Goal: Task Accomplishment & Management: Manage account settings

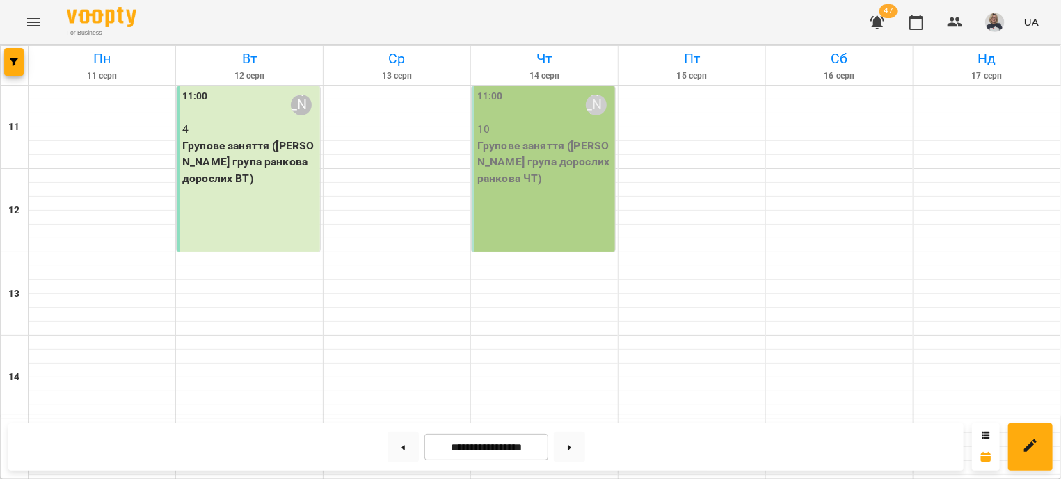
click at [287, 221] on div "11:00 [PERSON_NAME] 4 Групове заняття ([PERSON_NAME] група ранкова дорослих ВТ)" at bounding box center [248, 169] width 143 height 166
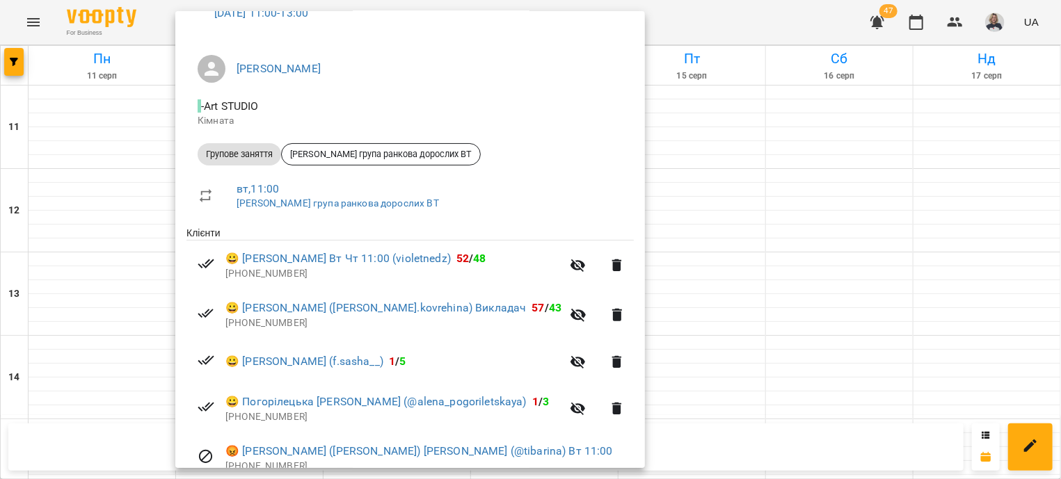
scroll to position [168, 0]
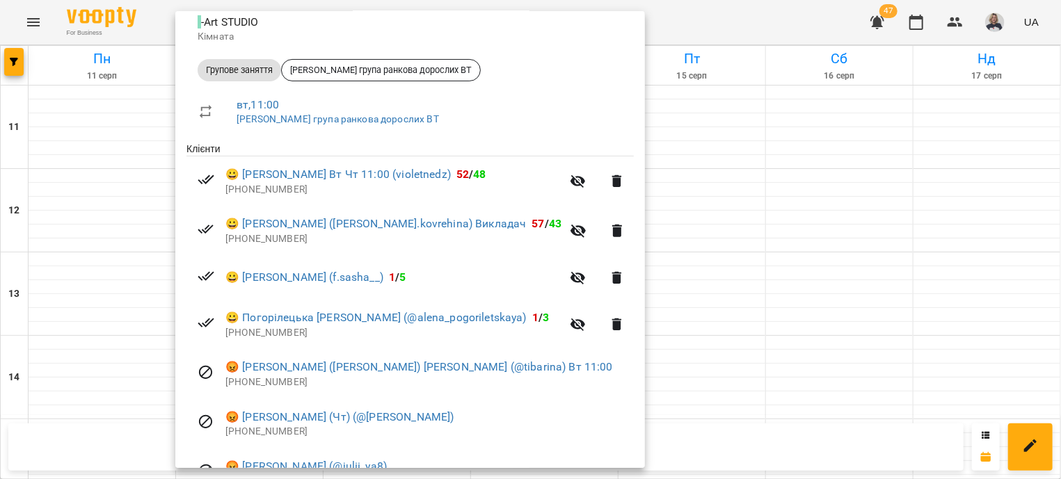
click at [770, 370] on div at bounding box center [530, 239] width 1061 height 479
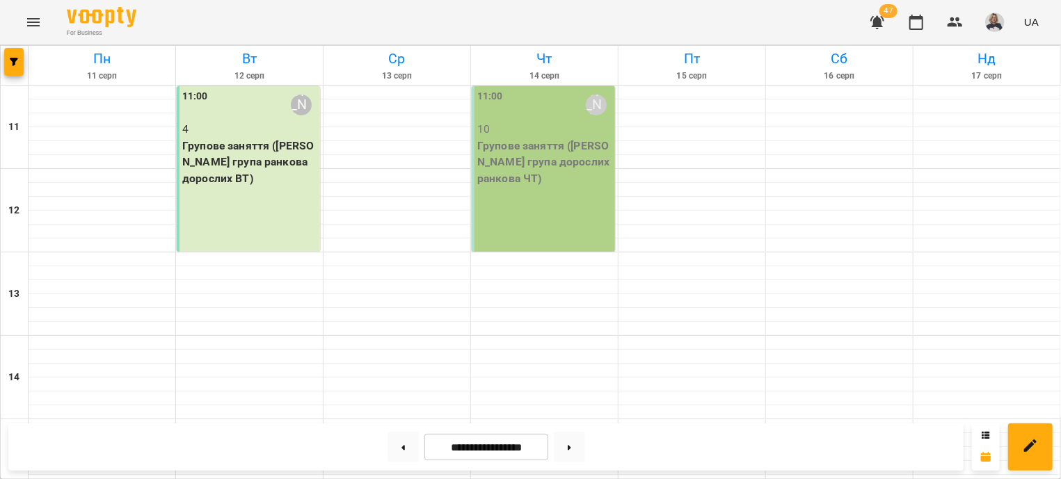
scroll to position [503, 0]
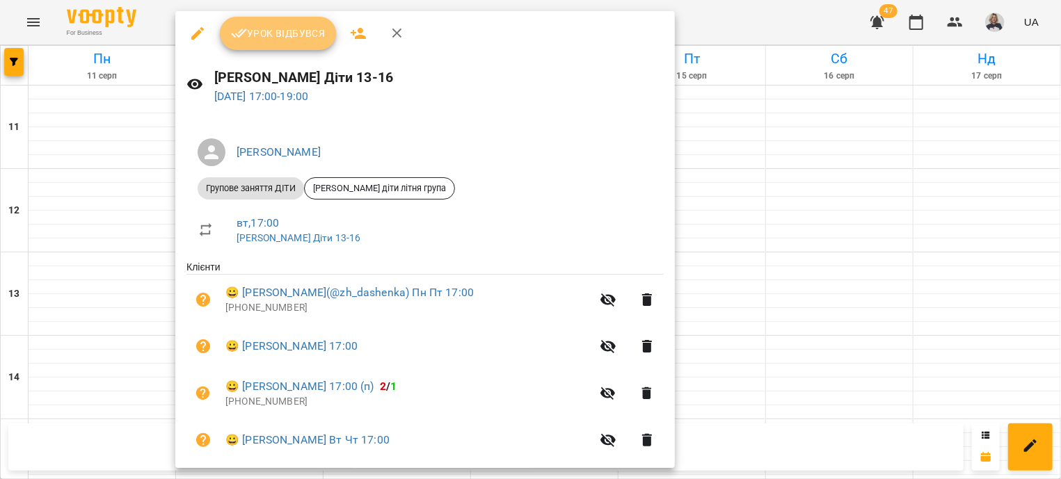
click at [308, 34] on span "Урок відбувся" at bounding box center [278, 33] width 95 height 17
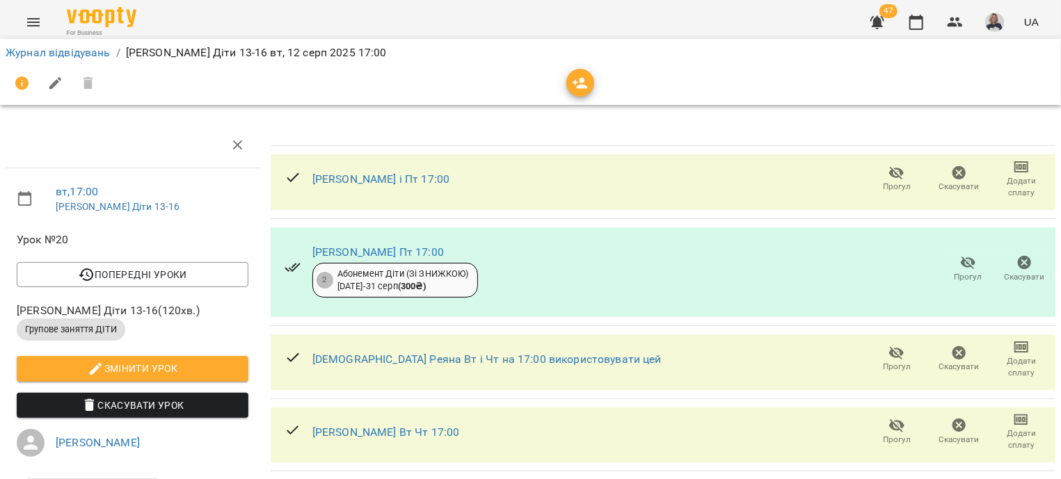
click at [587, 90] on icon "button" at bounding box center [580, 83] width 17 height 17
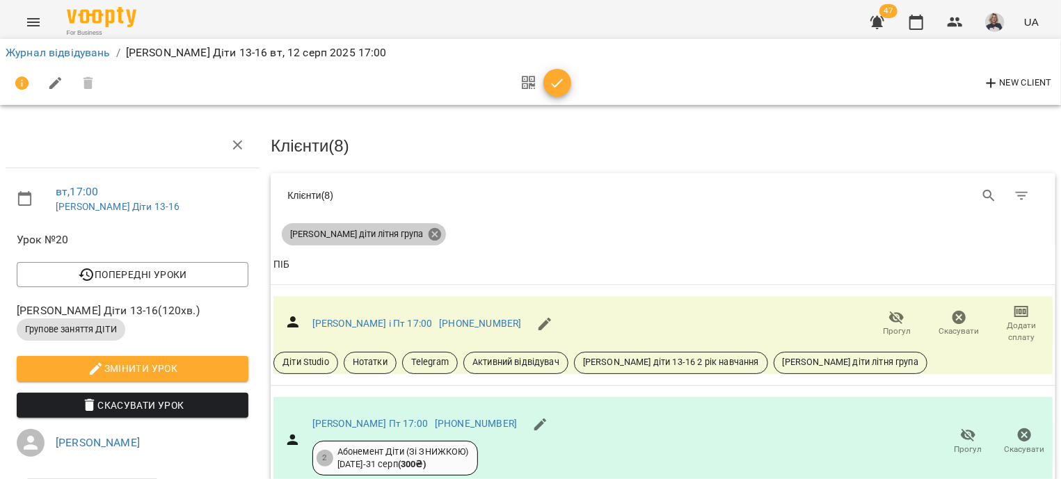
click at [427, 233] on icon at bounding box center [434, 234] width 15 height 15
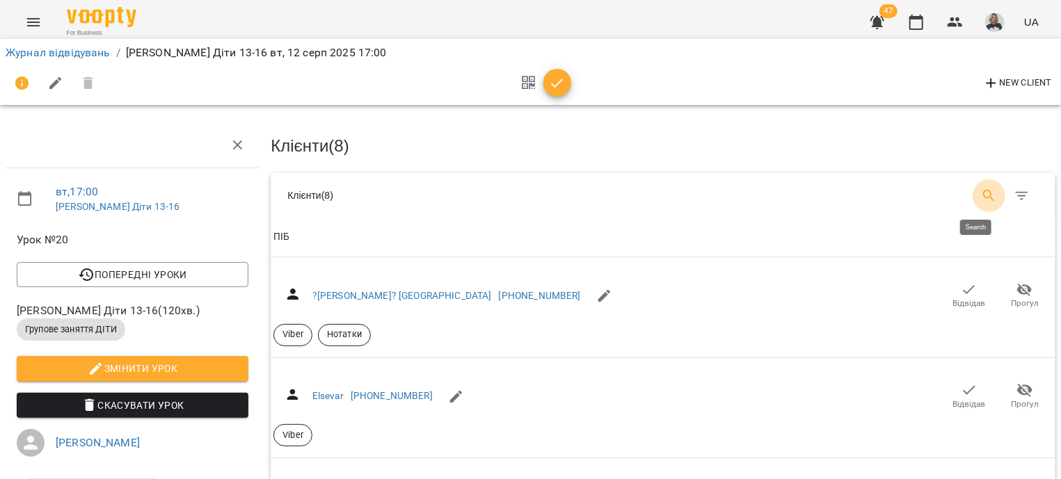
click at [981, 195] on icon "Search" at bounding box center [989, 196] width 17 height 17
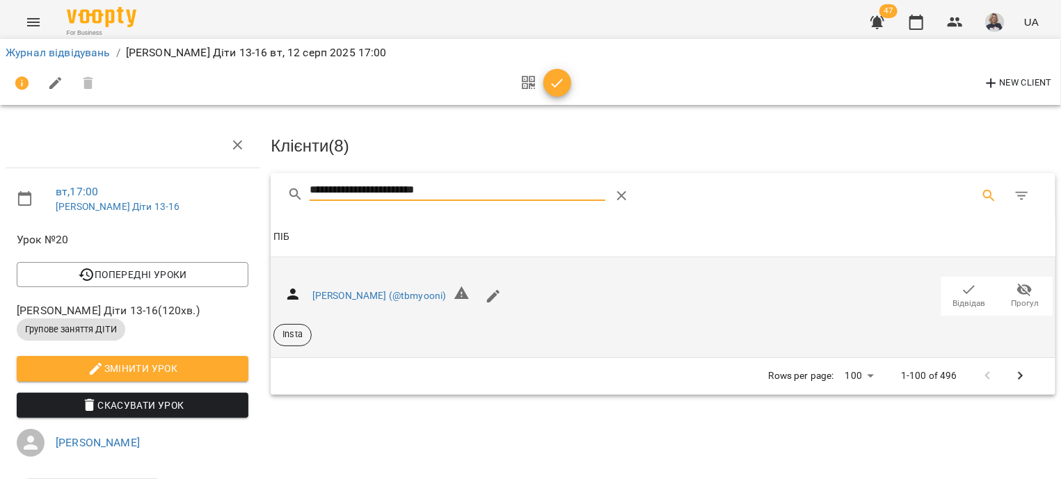
type input "**********"
click at [957, 300] on span "Відвідав" at bounding box center [969, 304] width 33 height 12
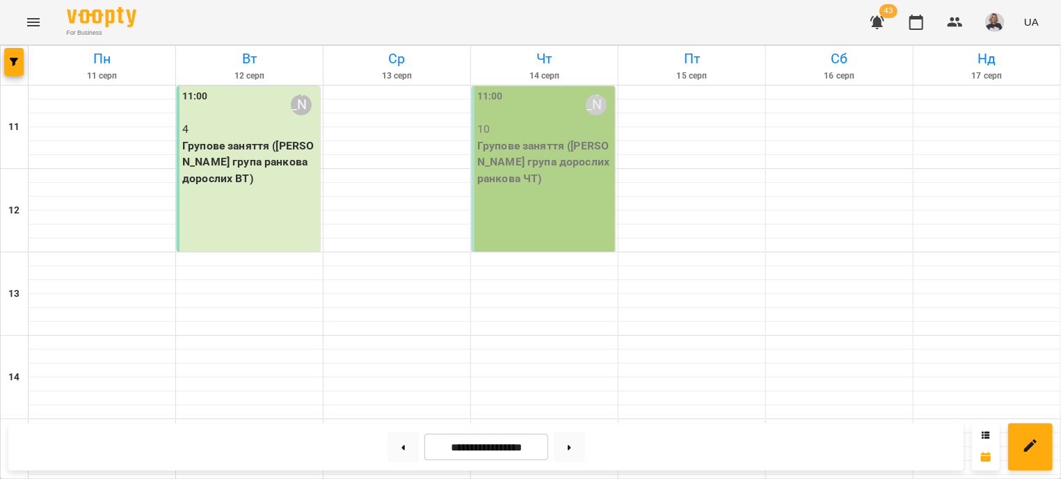
click at [214, 205] on div "11:00 [PERSON_NAME] 4 Групове заняття ([PERSON_NAME] група ранкова дорослих ВТ)" at bounding box center [248, 169] width 143 height 166
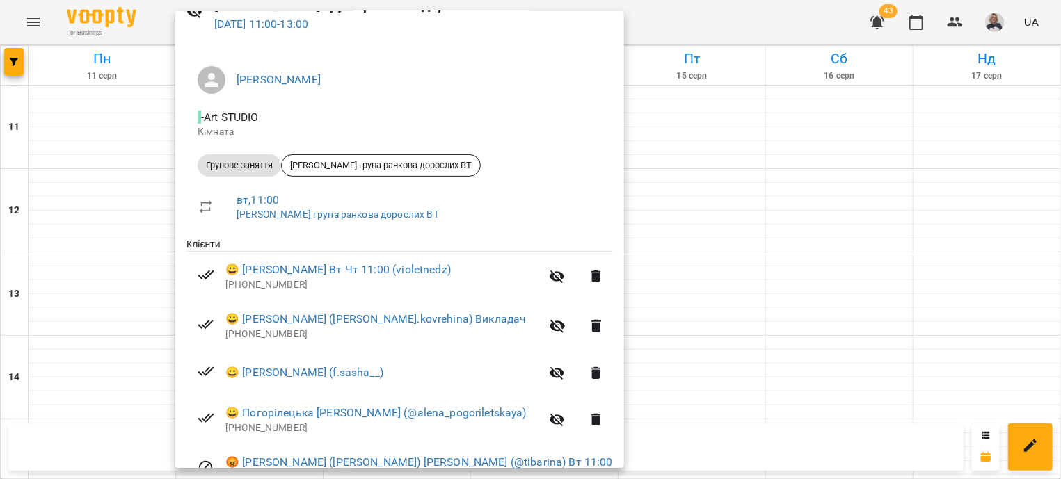
scroll to position [168, 0]
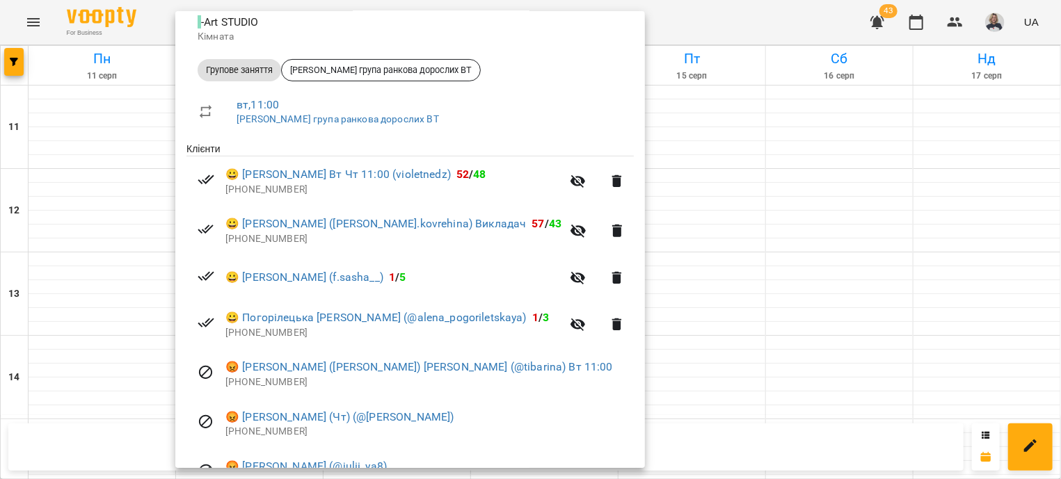
click at [735, 331] on div at bounding box center [530, 239] width 1061 height 479
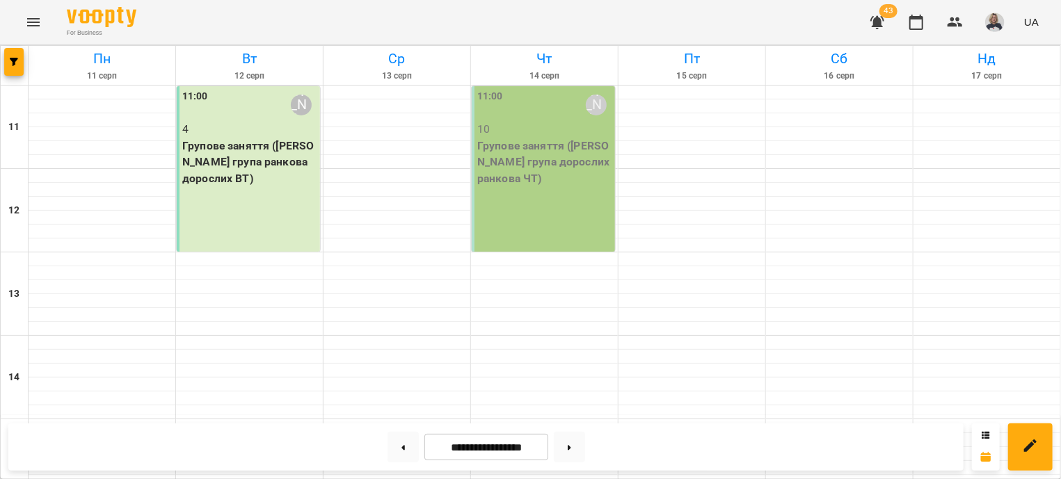
scroll to position [503, 0]
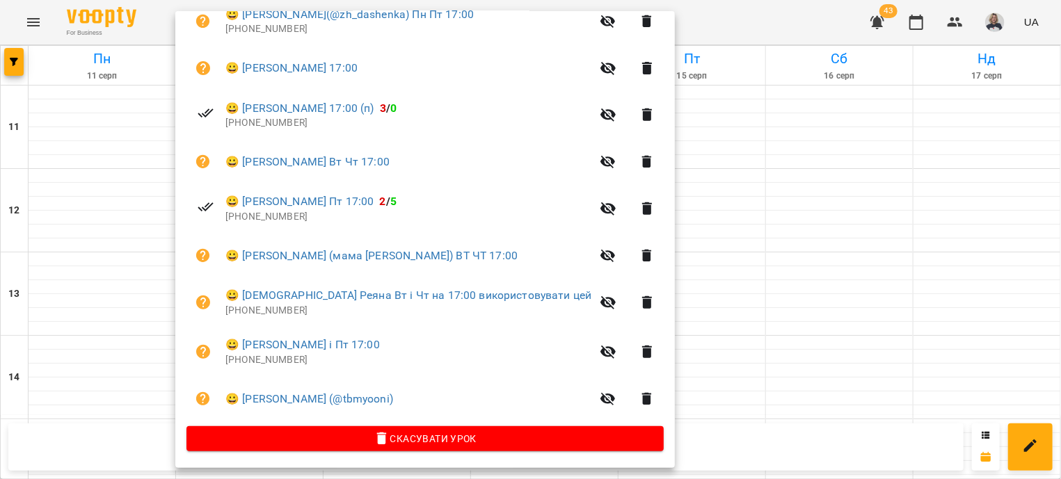
scroll to position [296, 0]
click at [839, 280] on div at bounding box center [530, 239] width 1061 height 479
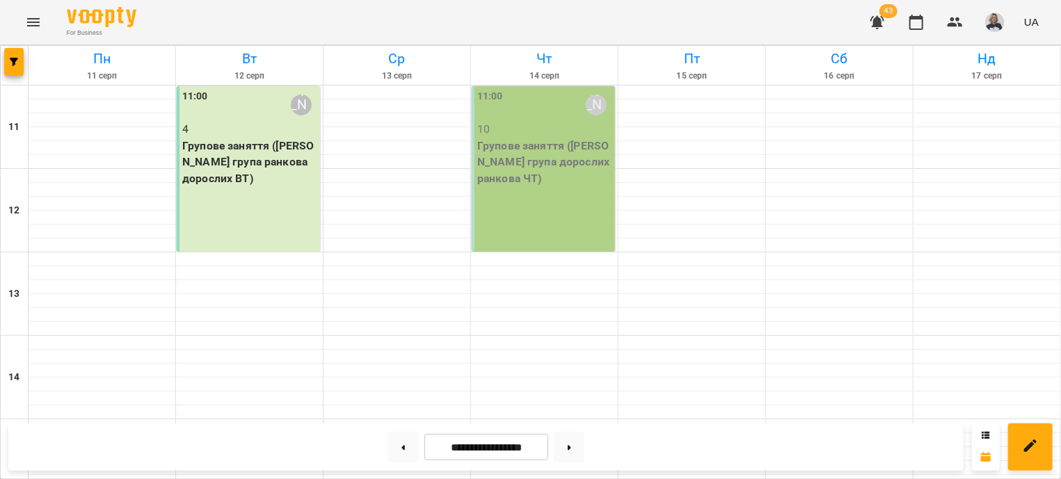
click at [35, 26] on icon "Menu" at bounding box center [33, 22] width 17 height 17
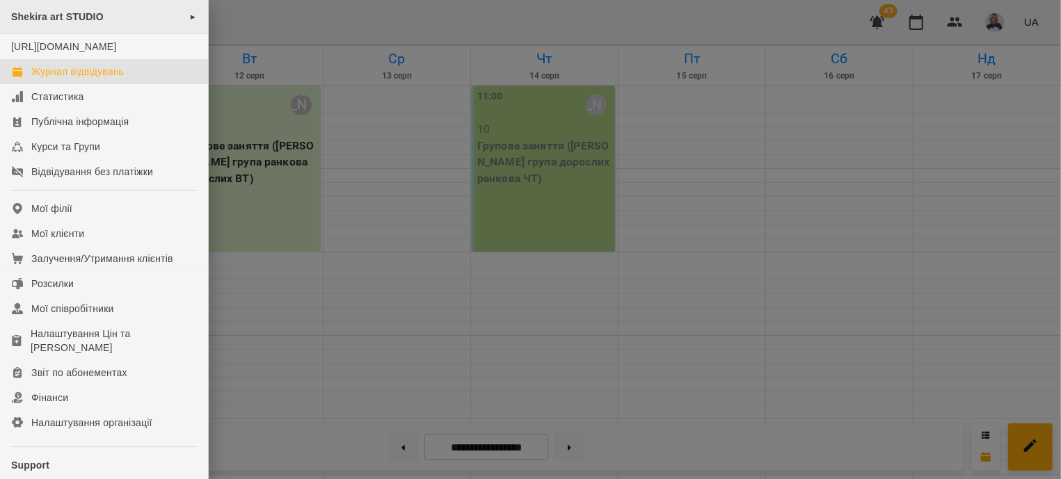
click at [125, 15] on div "Shekira art STUDIO ►" at bounding box center [104, 17] width 208 height 34
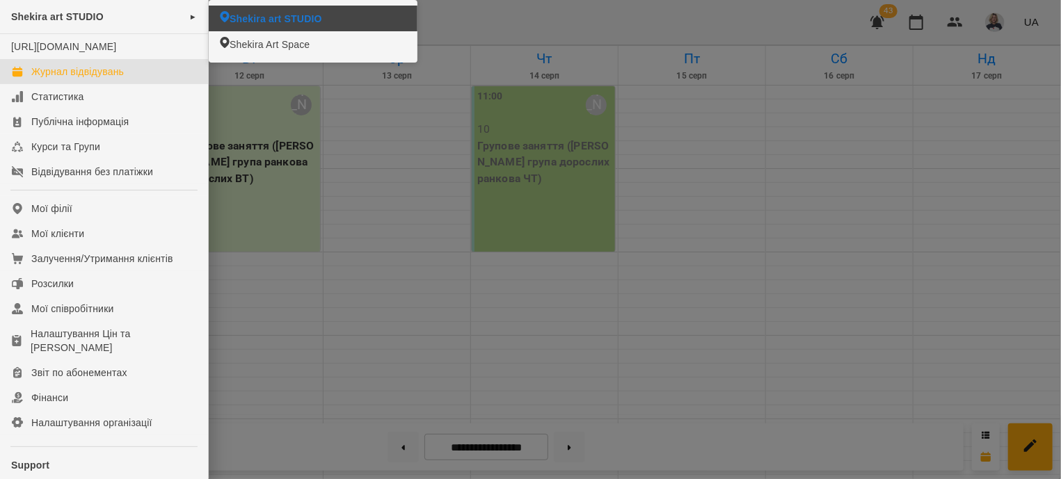
click at [235, 12] on li "Shekira art STUDIO" at bounding box center [313, 19] width 209 height 26
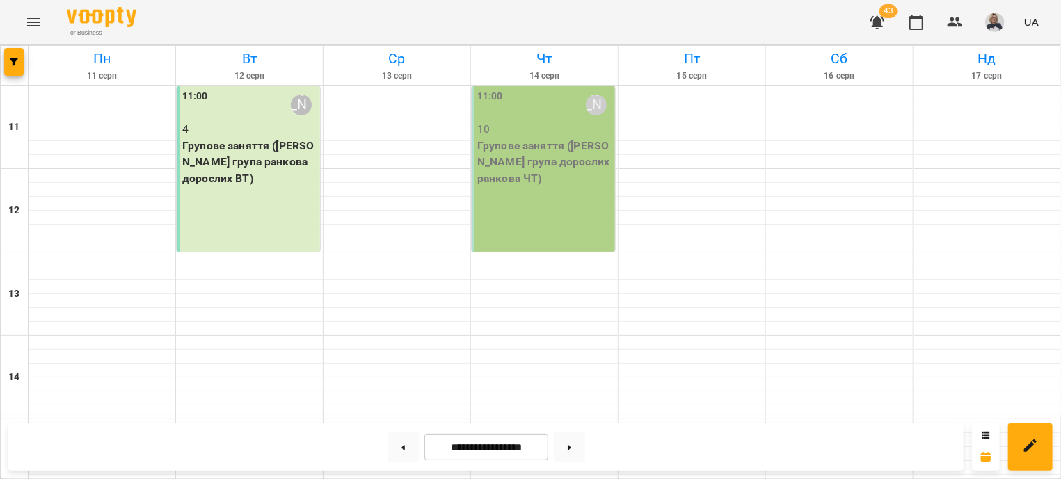
scroll to position [83, 0]
